Goal: Communication & Community: Participate in discussion

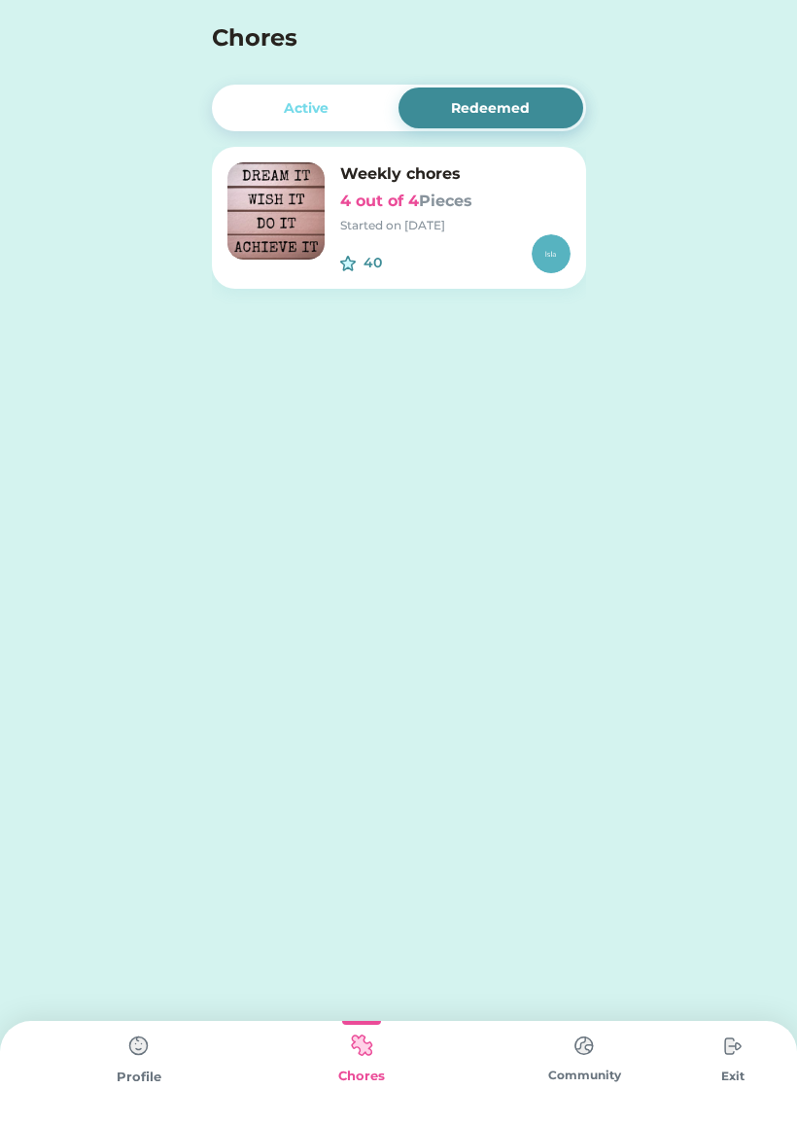
click at [261, 99] on div "Active" at bounding box center [307, 108] width 185 height 41
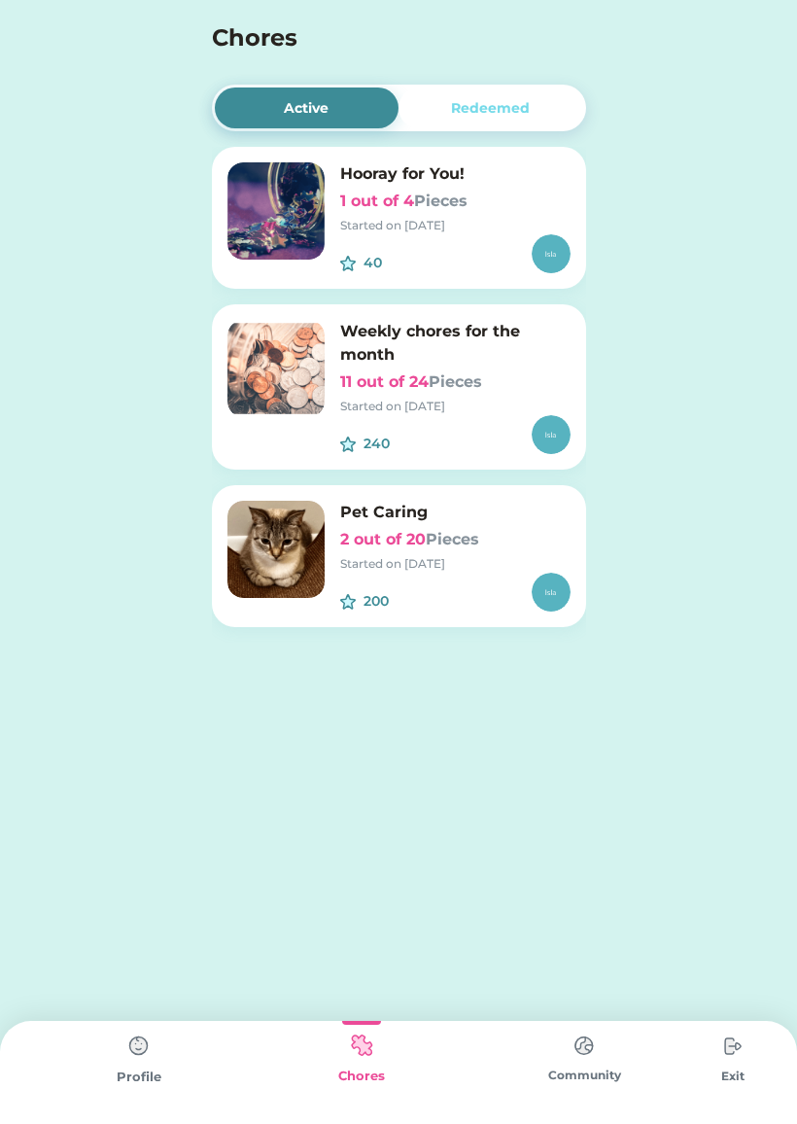
click at [273, 380] on img at bounding box center [276, 368] width 97 height 97
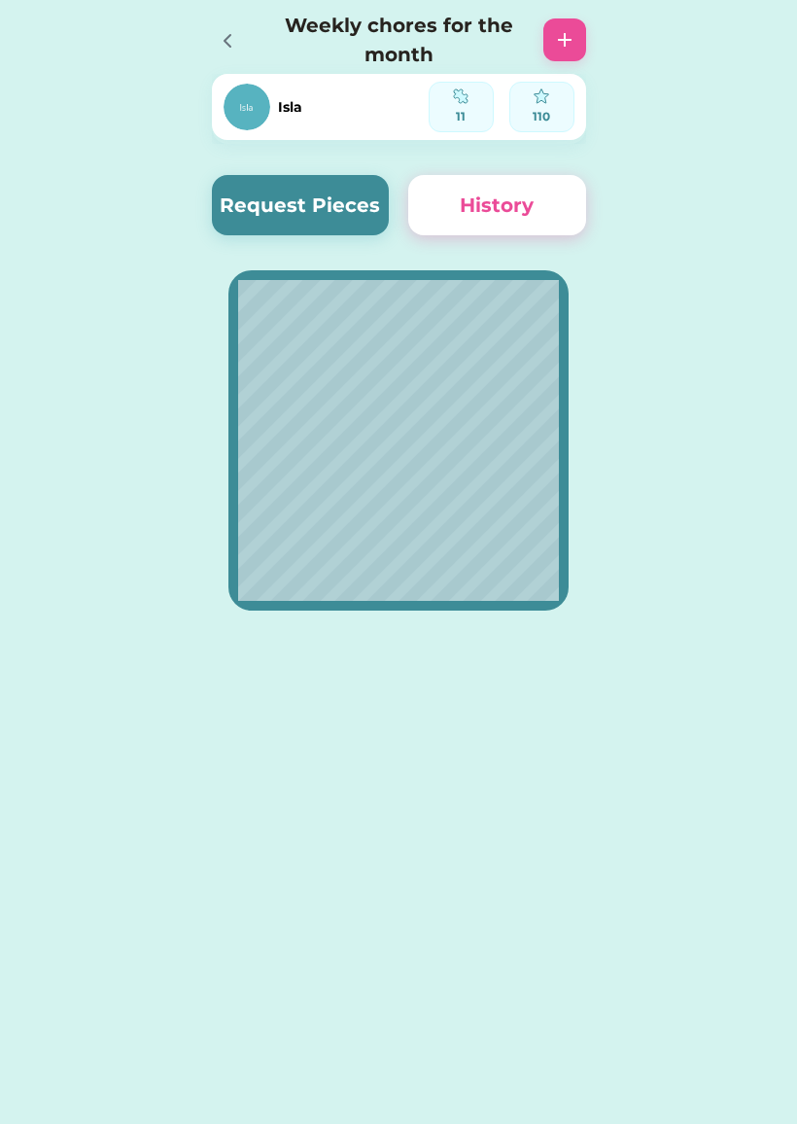
click at [266, 213] on button "Request Pieces" at bounding box center [301, 205] width 178 height 60
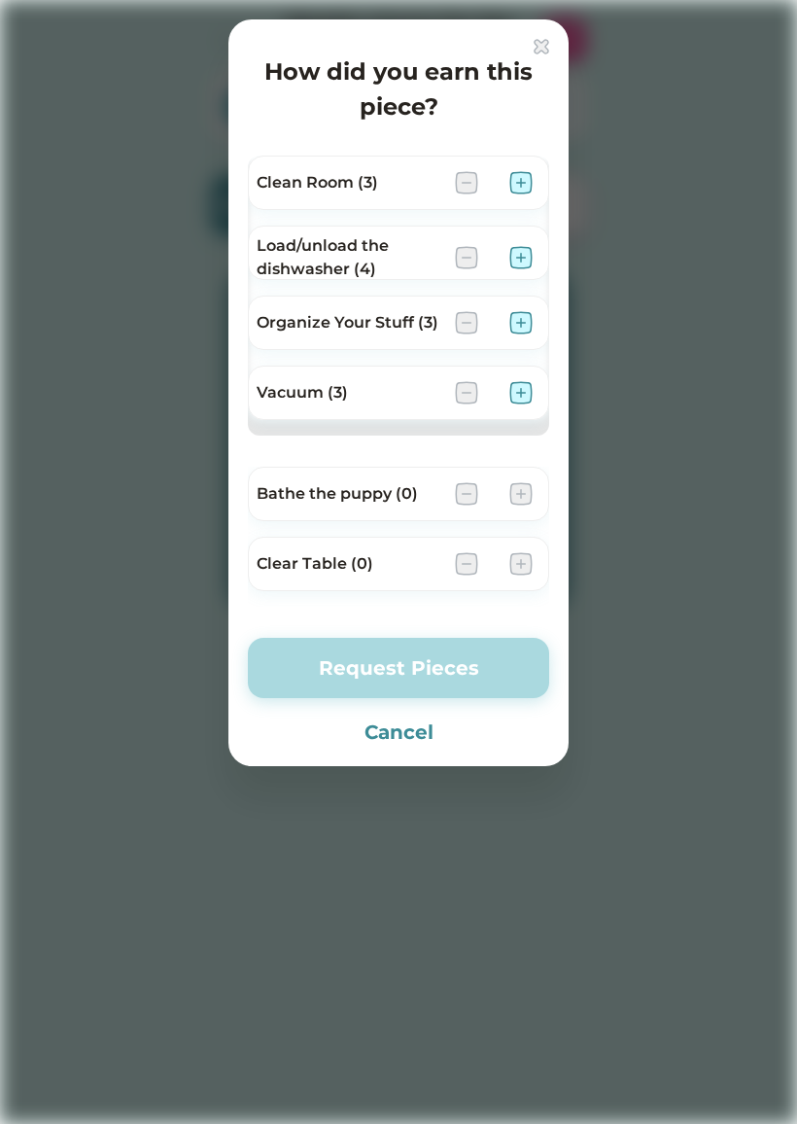
click at [251, 241] on div "Load/unload the dishwasher (4)" at bounding box center [398, 253] width 301 height 54
click at [517, 181] on img at bounding box center [520, 182] width 23 height 23
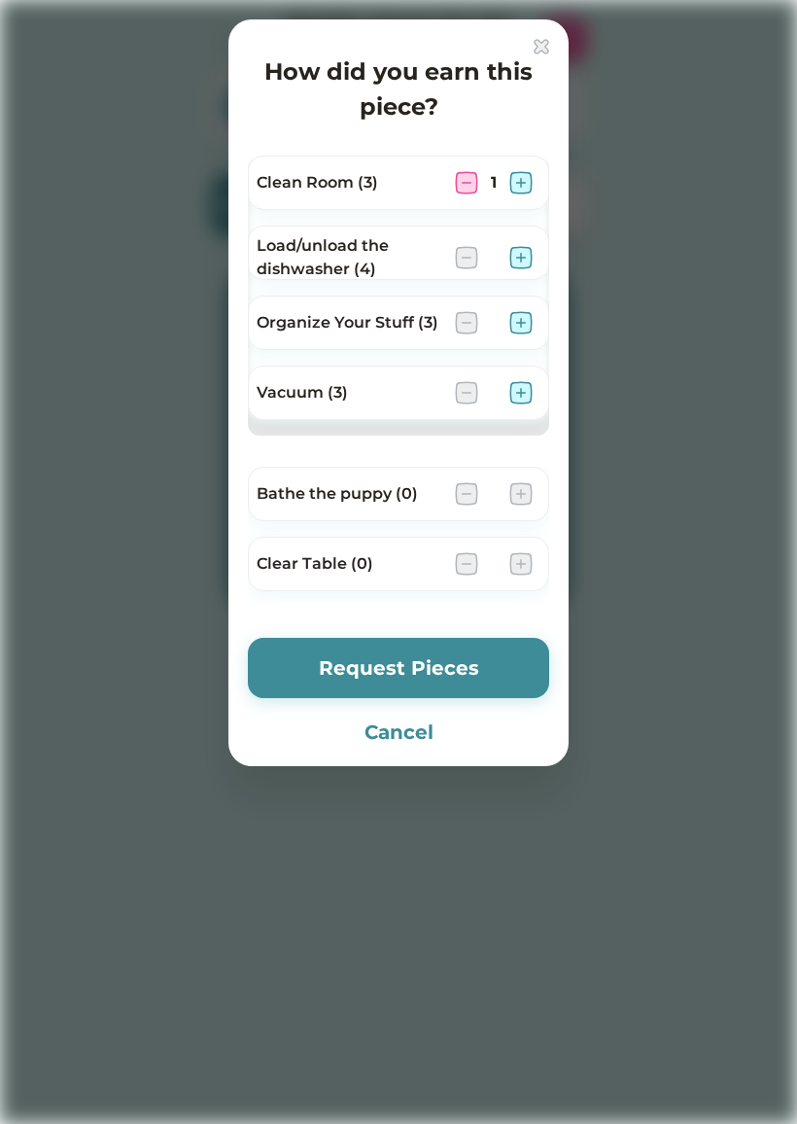
click at [347, 677] on button "Request Pieces" at bounding box center [398, 668] width 301 height 60
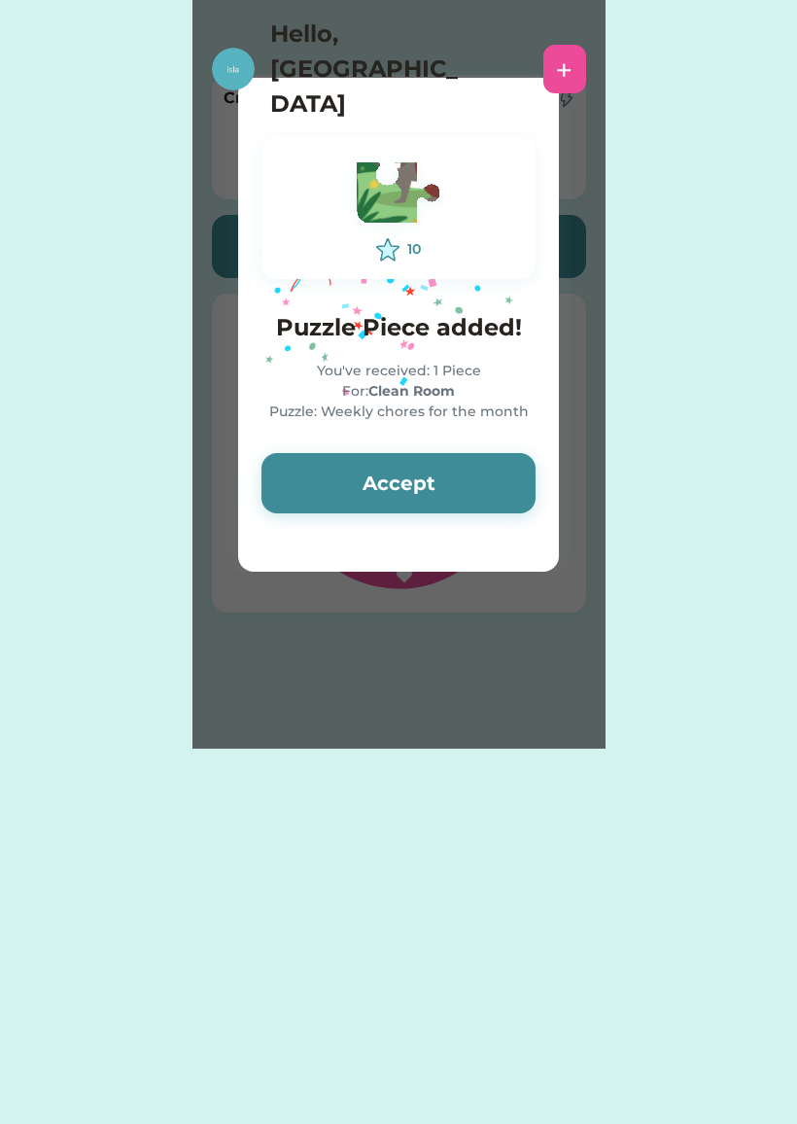
click at [344, 494] on button "Accept" at bounding box center [399, 483] width 274 height 60
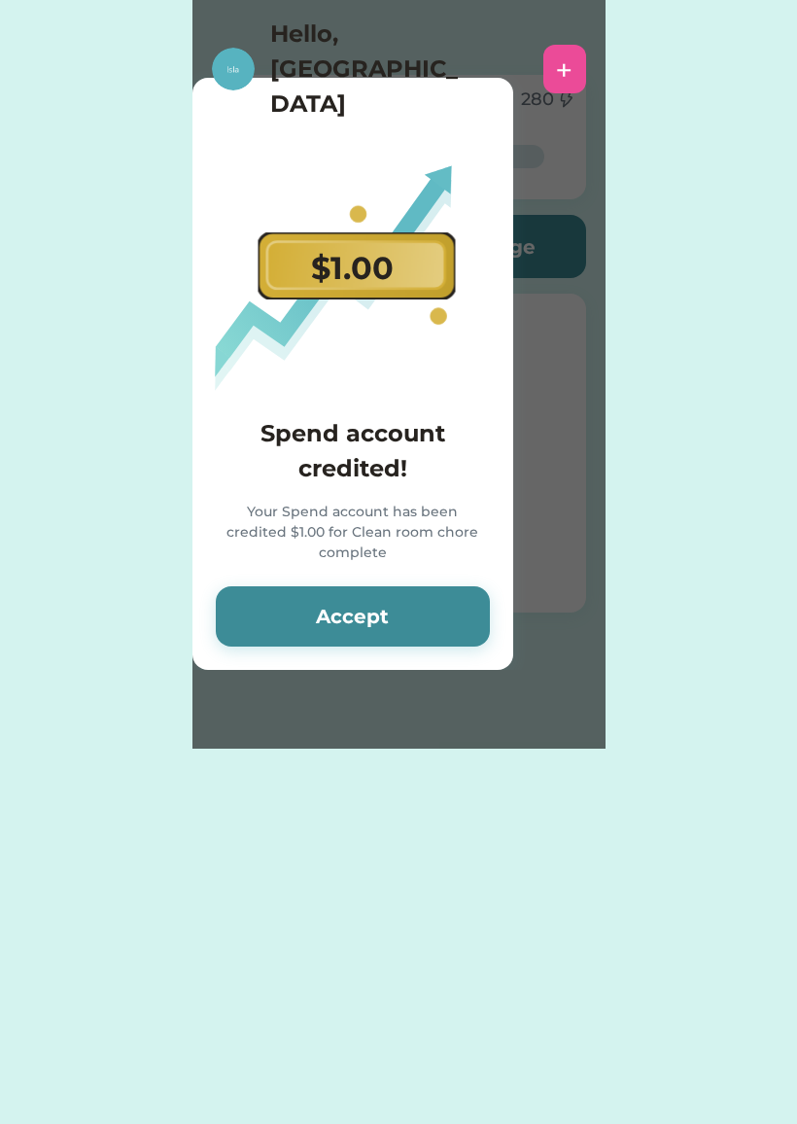
click at [358, 646] on div "$1.00 Spend account credited! Your Spend account has been credited $1.00 for Cl…" at bounding box center [353, 374] width 321 height 592
click at [341, 594] on button "Accept" at bounding box center [353, 616] width 274 height 60
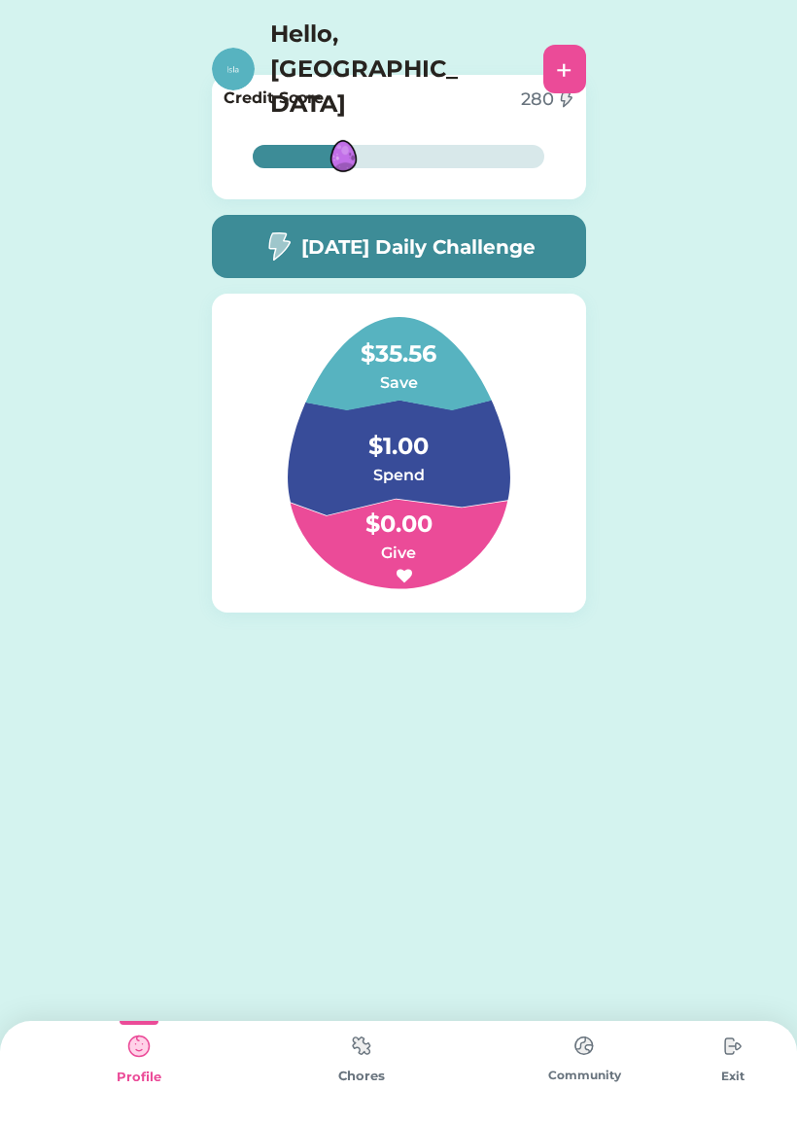
click at [557, 1052] on div "Community" at bounding box center [584, 1072] width 223 height 103
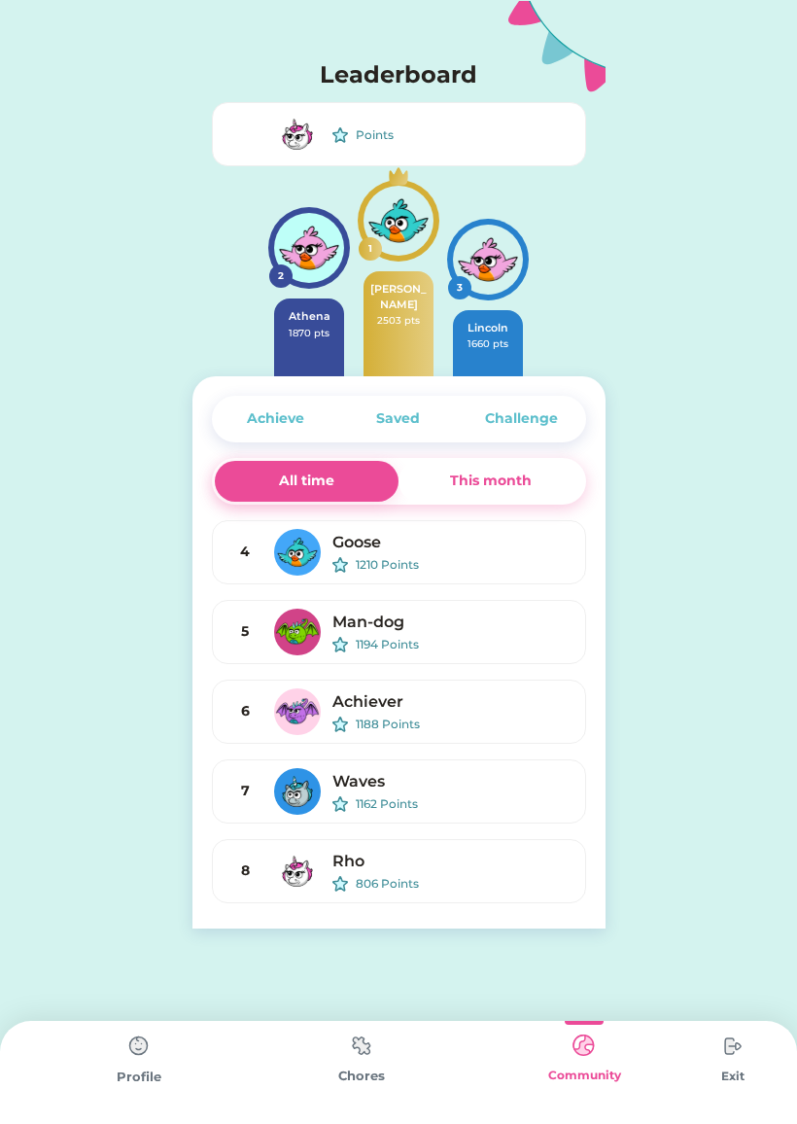
click at [389, 429] on div "Saved" at bounding box center [398, 418] width 44 height 20
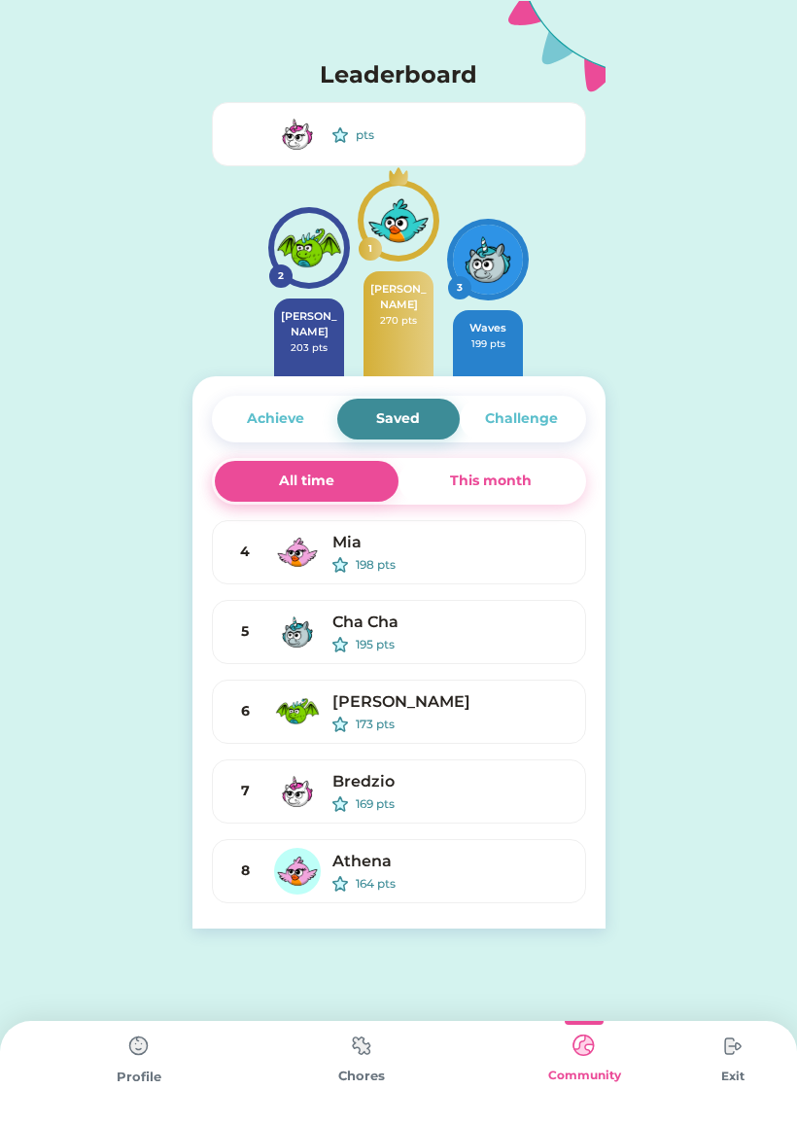
click at [483, 479] on div "This month" at bounding box center [491, 481] width 82 height 20
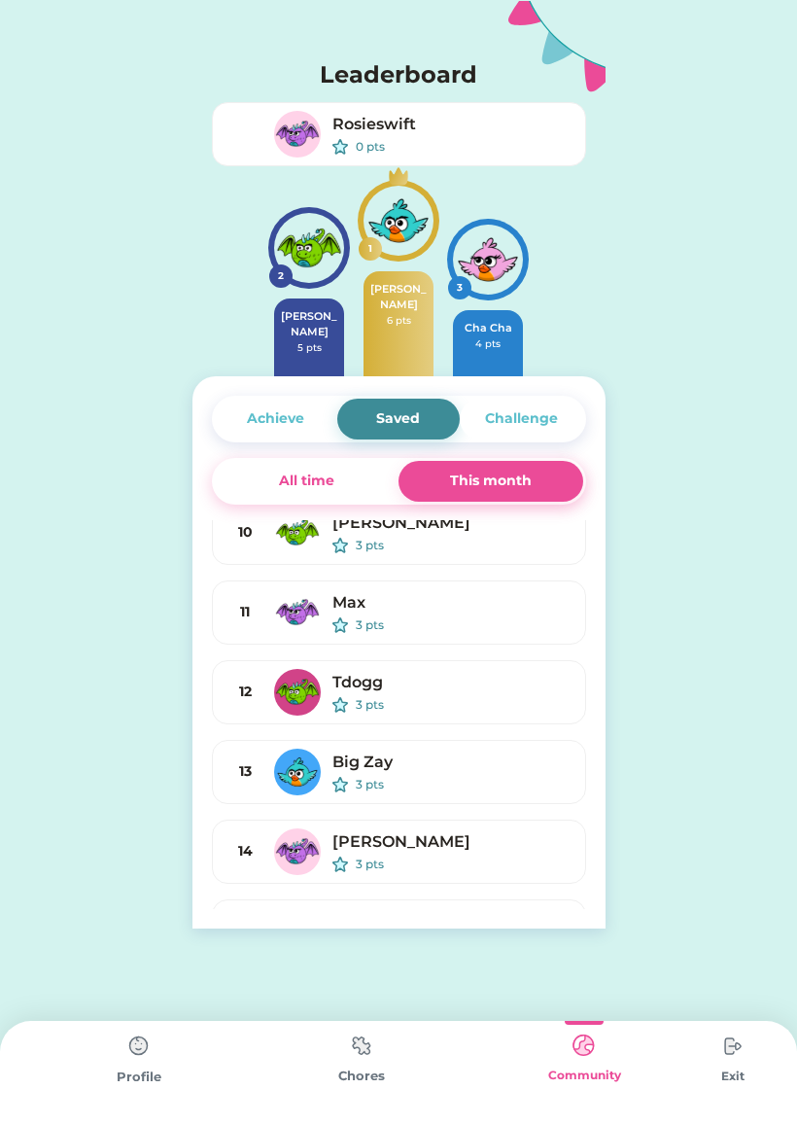
scroll to position [490, 0]
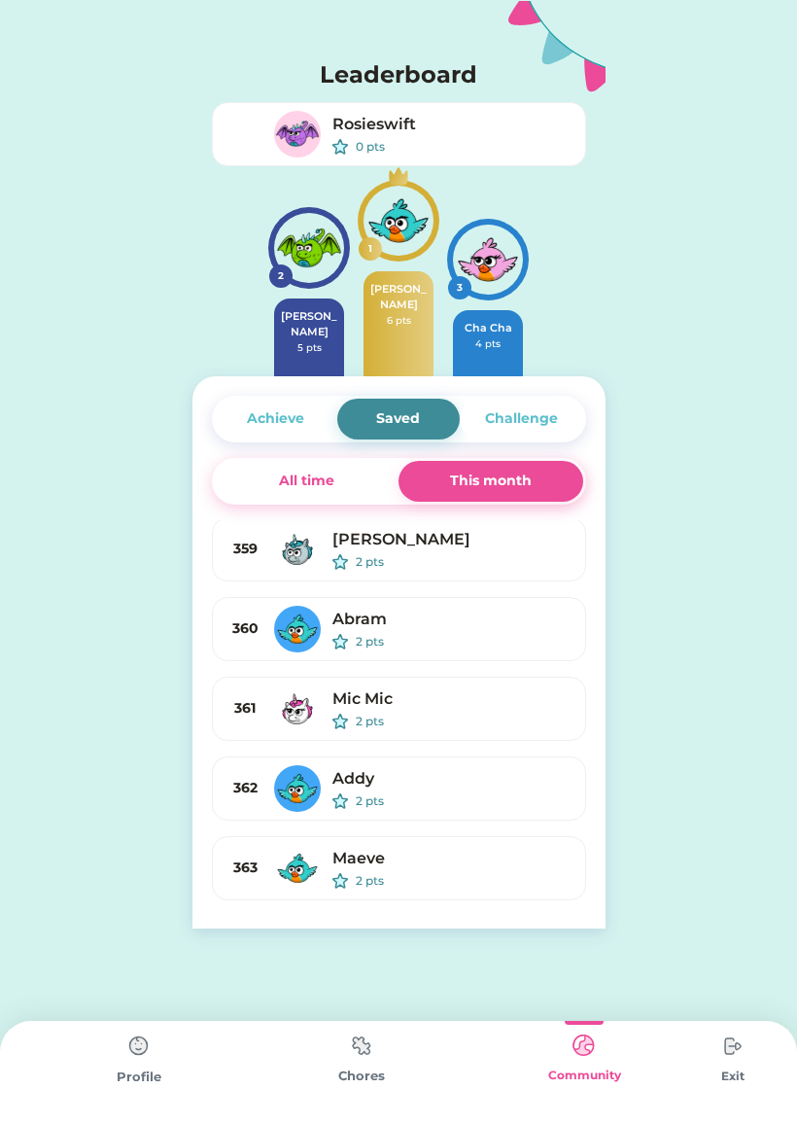
click at [249, 430] on div "Achieve" at bounding box center [276, 419] width 123 height 41
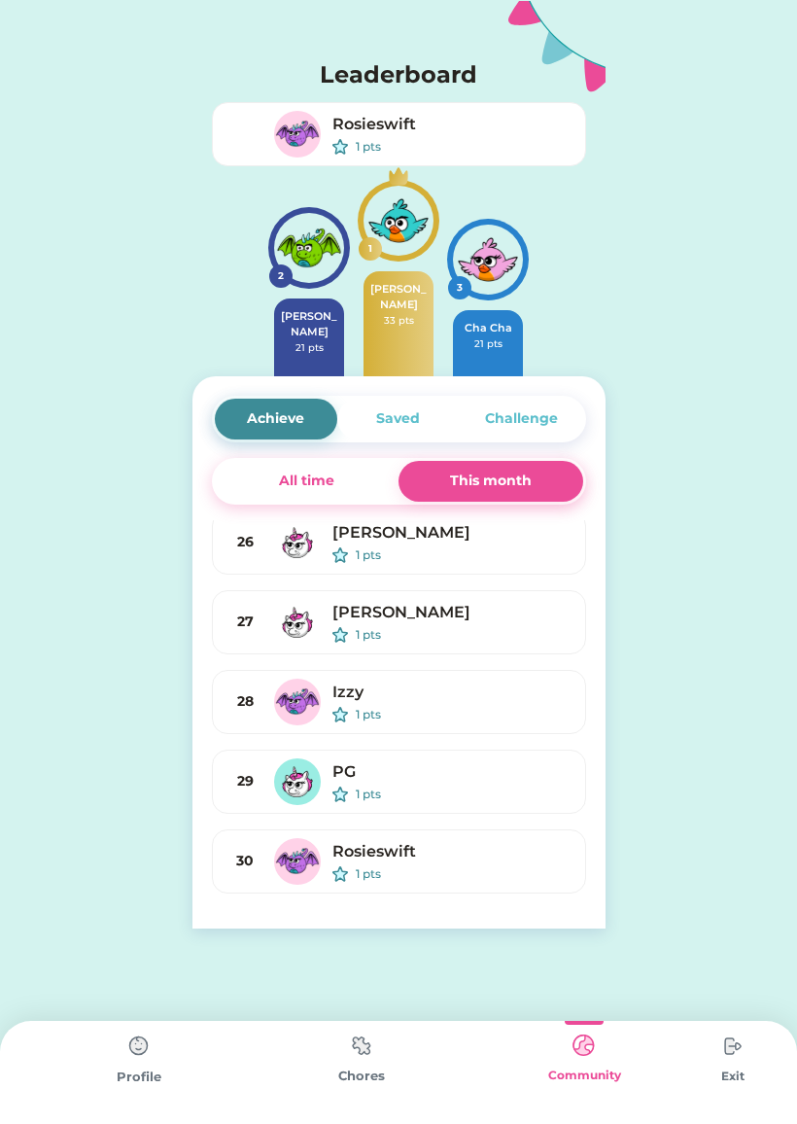
click at [216, 430] on div "Achieve Saved Challenge" at bounding box center [399, 419] width 374 height 47
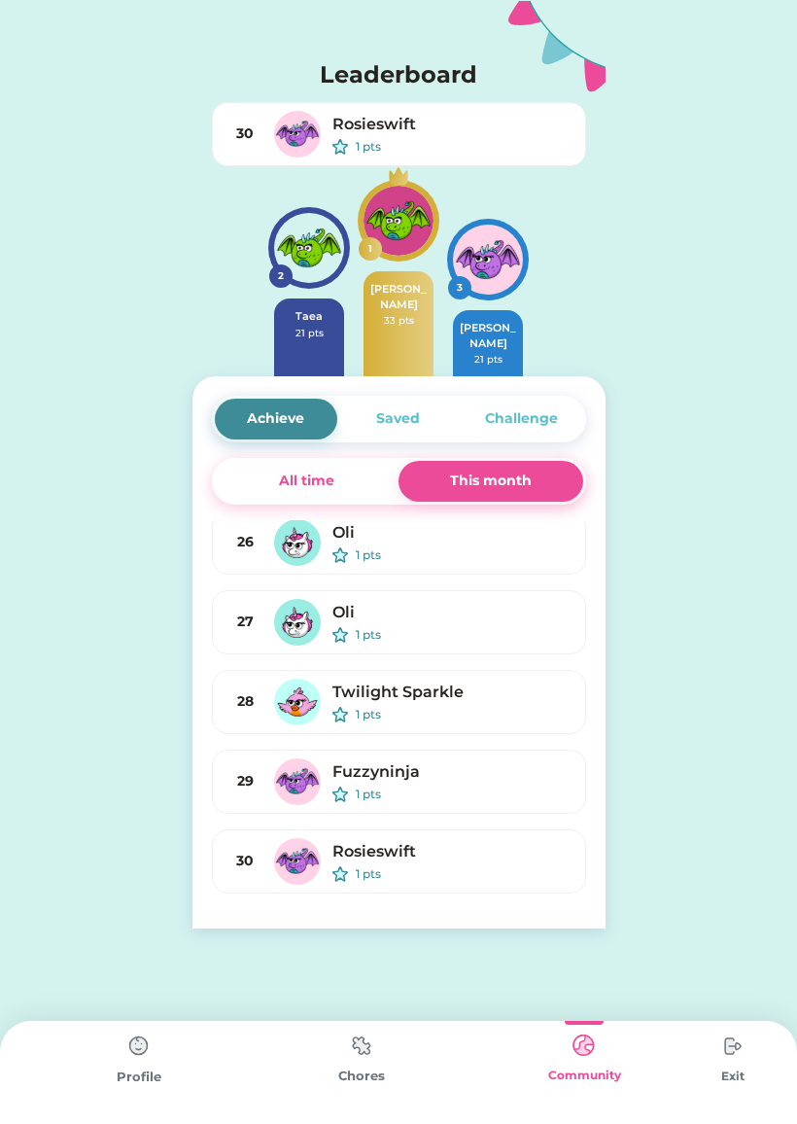
scroll to position [1875, 0]
click at [507, 424] on div "Challenge" at bounding box center [521, 418] width 73 height 20
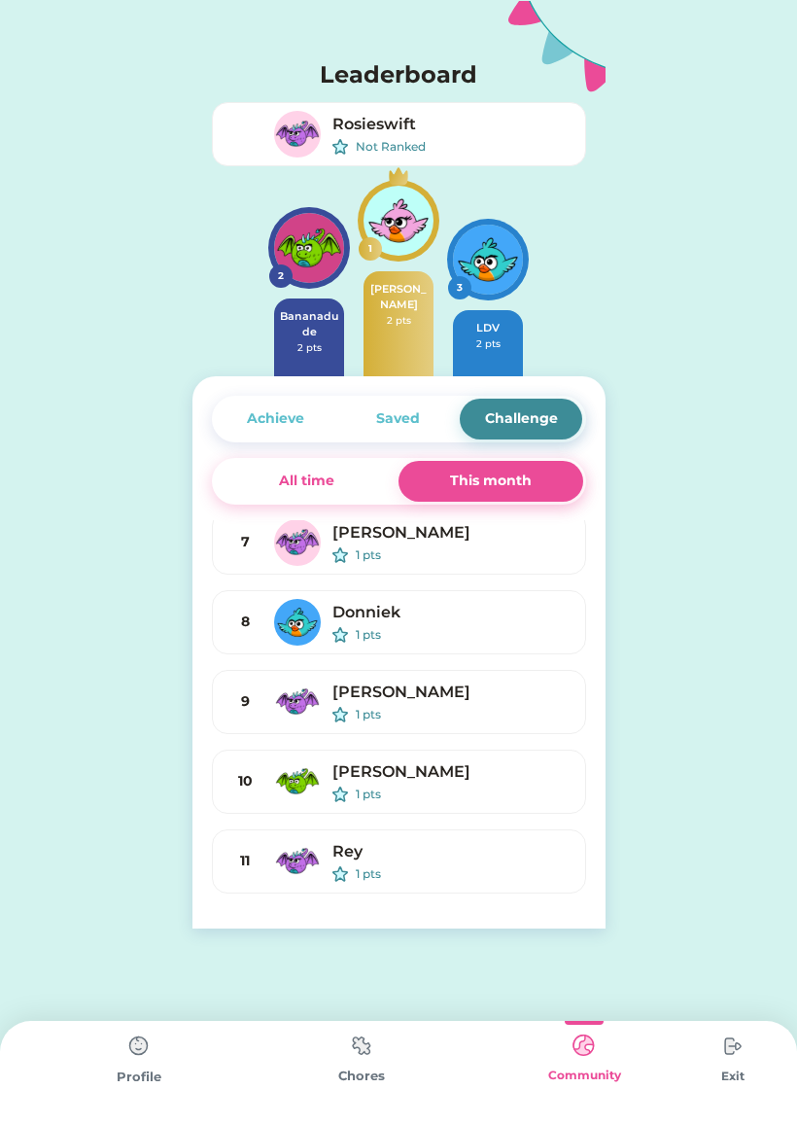
scroll to position [249, 0]
